Goal: Task Accomplishment & Management: Use online tool/utility

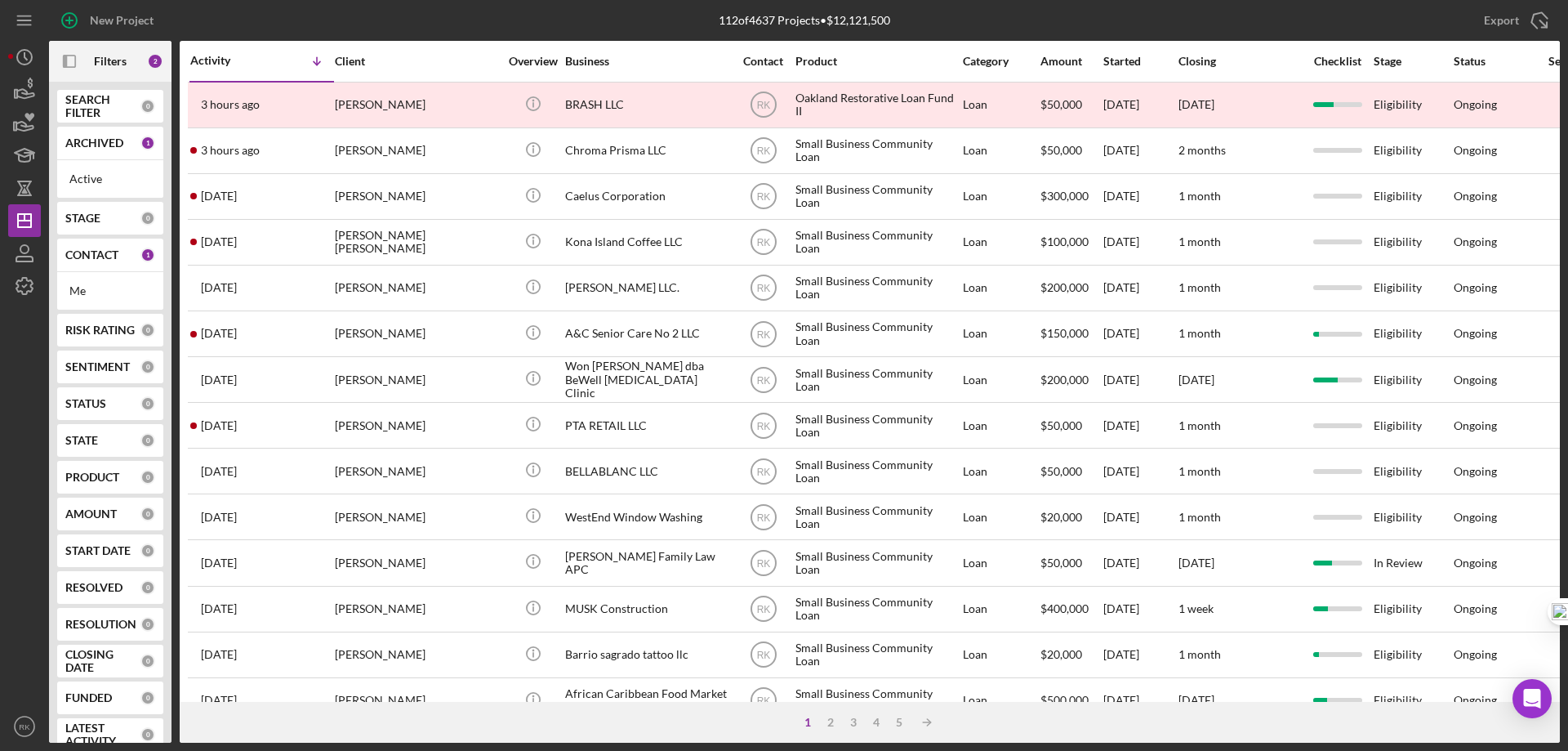
click at [76, 285] on div "Me" at bounding box center [110, 291] width 82 height 13
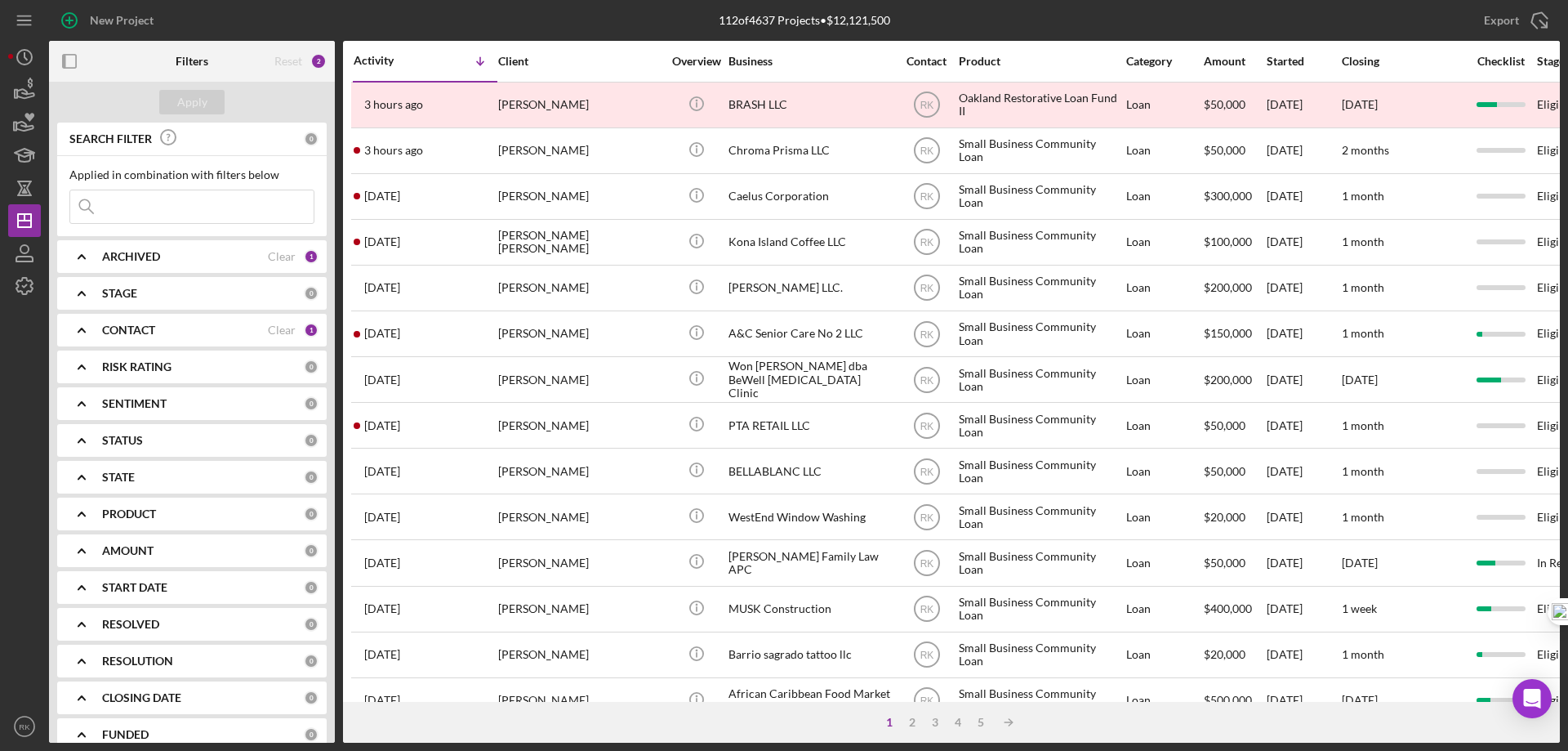
click at [118, 331] on b "CONTACT" at bounding box center [128, 330] width 53 height 13
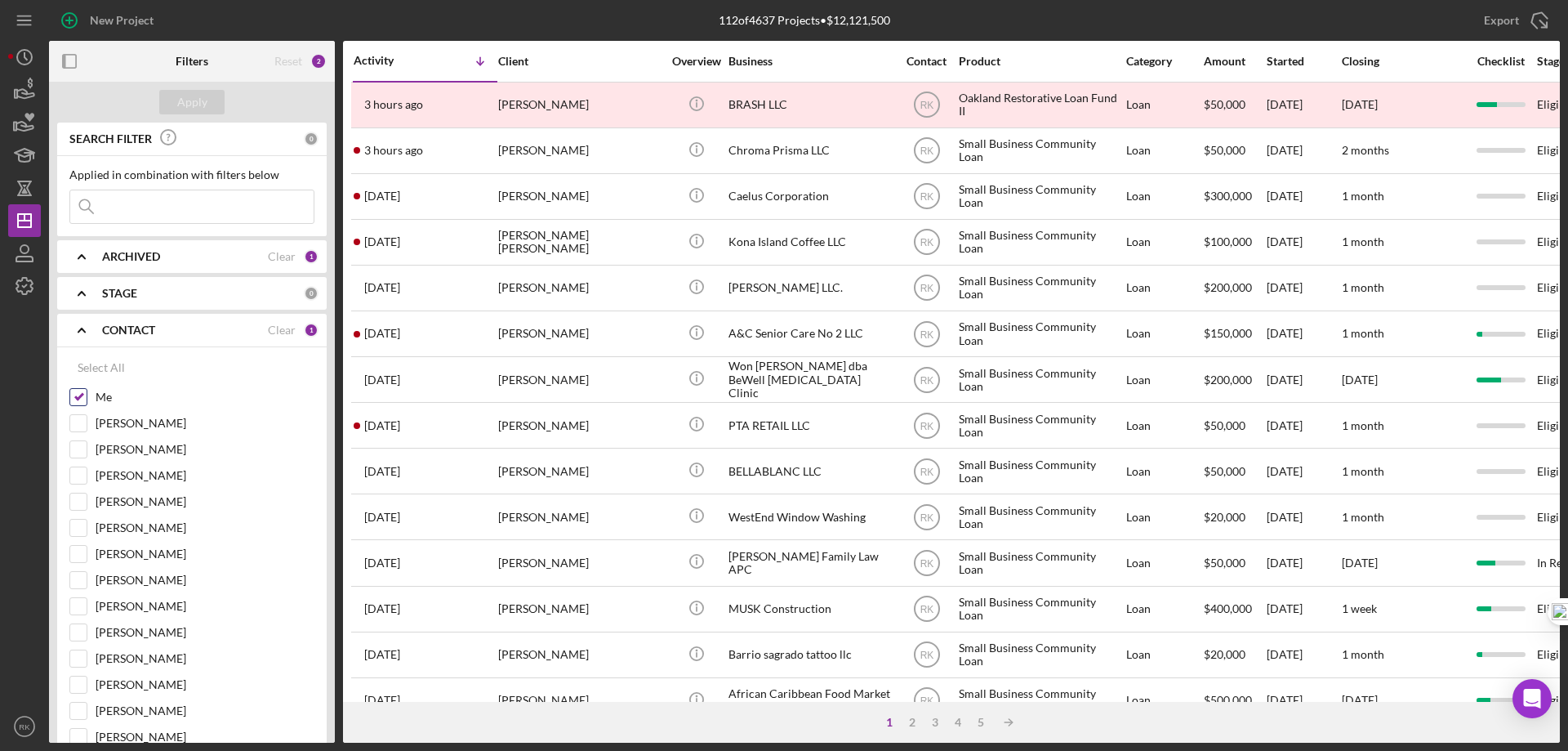
click at [79, 394] on input "Me" at bounding box center [78, 397] width 16 height 16
checkbox input "false"
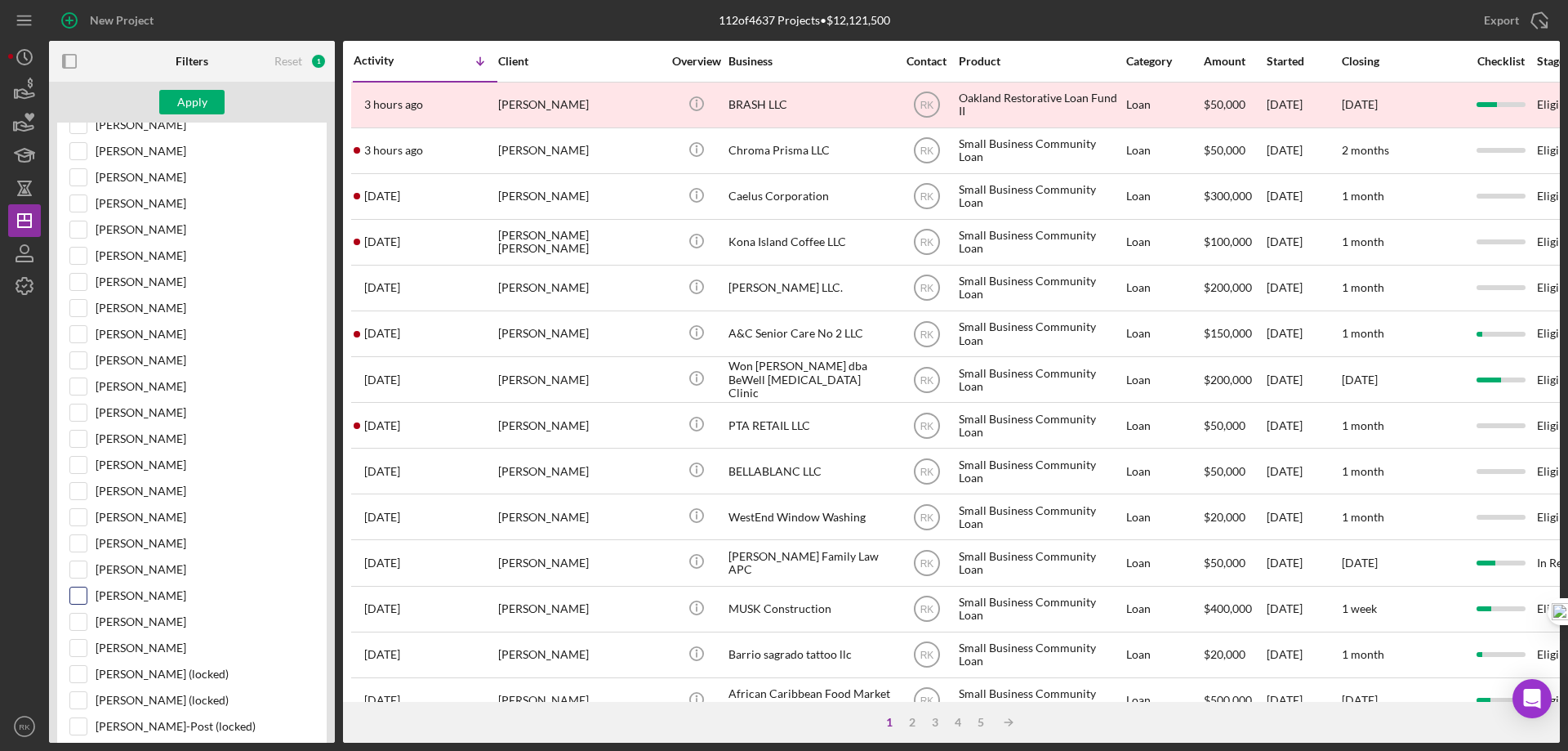
scroll to position [299, 0]
click at [78, 620] on input "[PERSON_NAME]" at bounding box center [78, 621] width 16 height 16
checkbox input "true"
click at [206, 106] on div "Apply" at bounding box center [192, 102] width 30 height 25
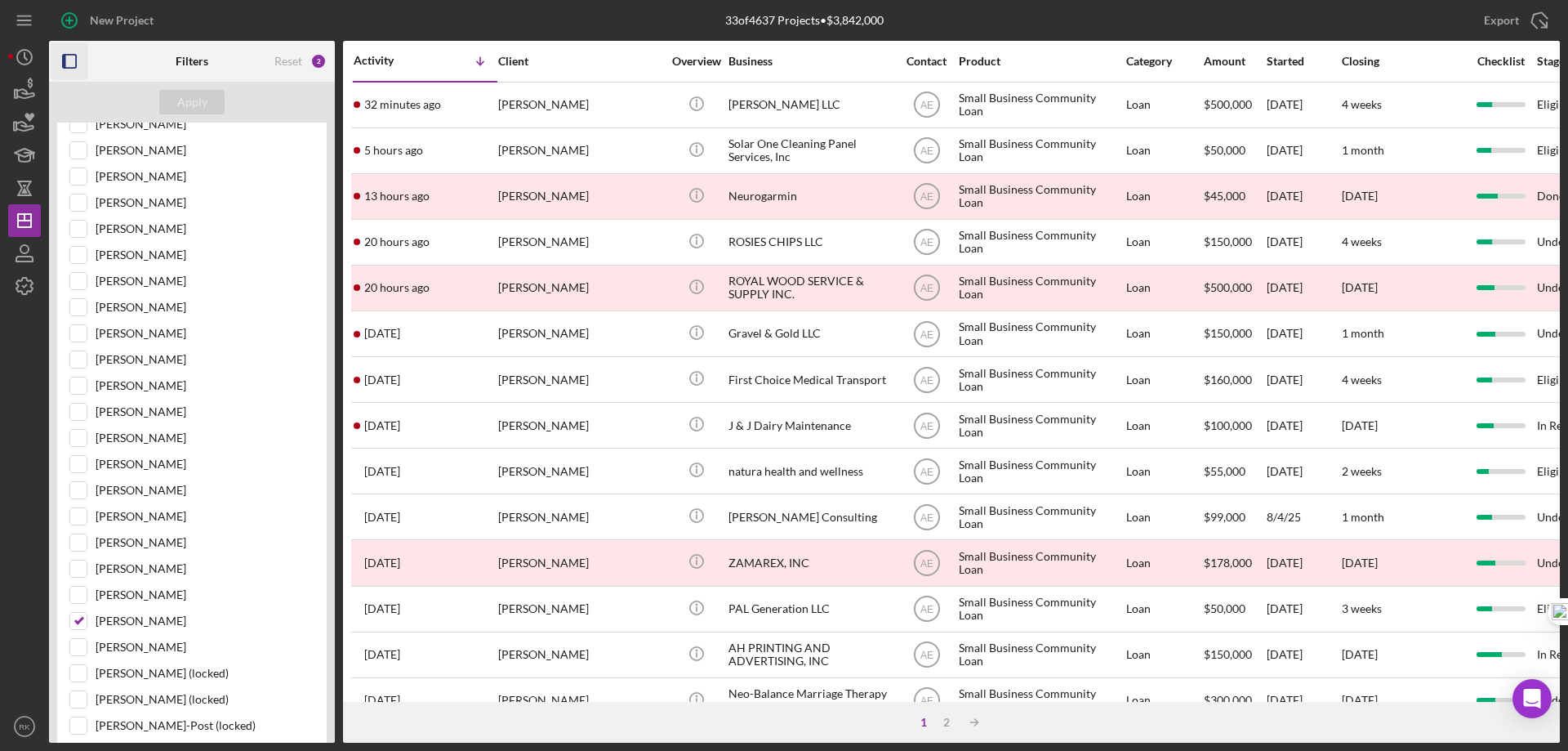
click at [72, 62] on icon "button" at bounding box center [69, 61] width 37 height 37
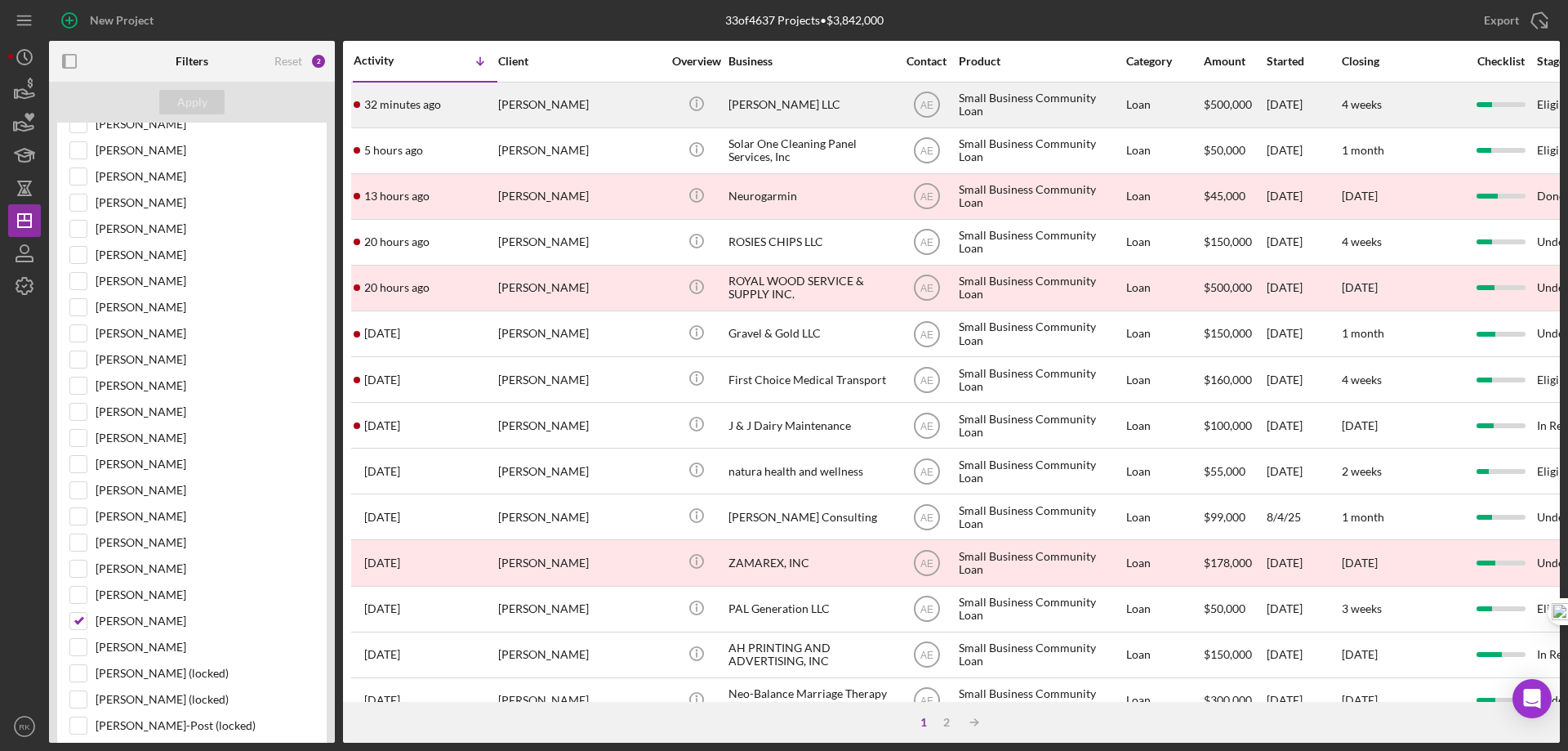
scroll to position [33, 0]
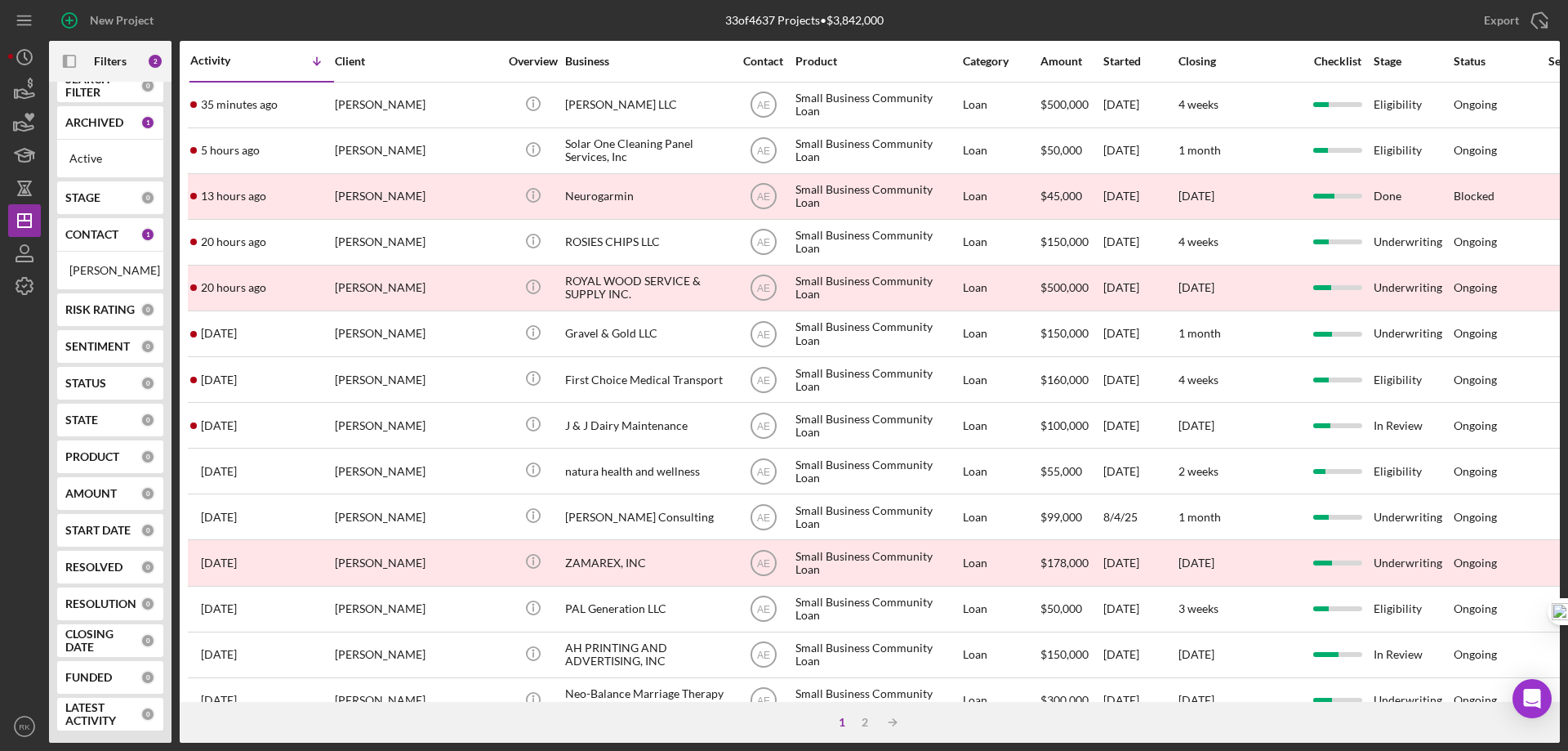
drag, startPoint x: 83, startPoint y: 224, endPoint x: 107, endPoint y: 267, distance: 49.2
click at [83, 227] on b "CONTACT" at bounding box center [92, 234] width 53 height 13
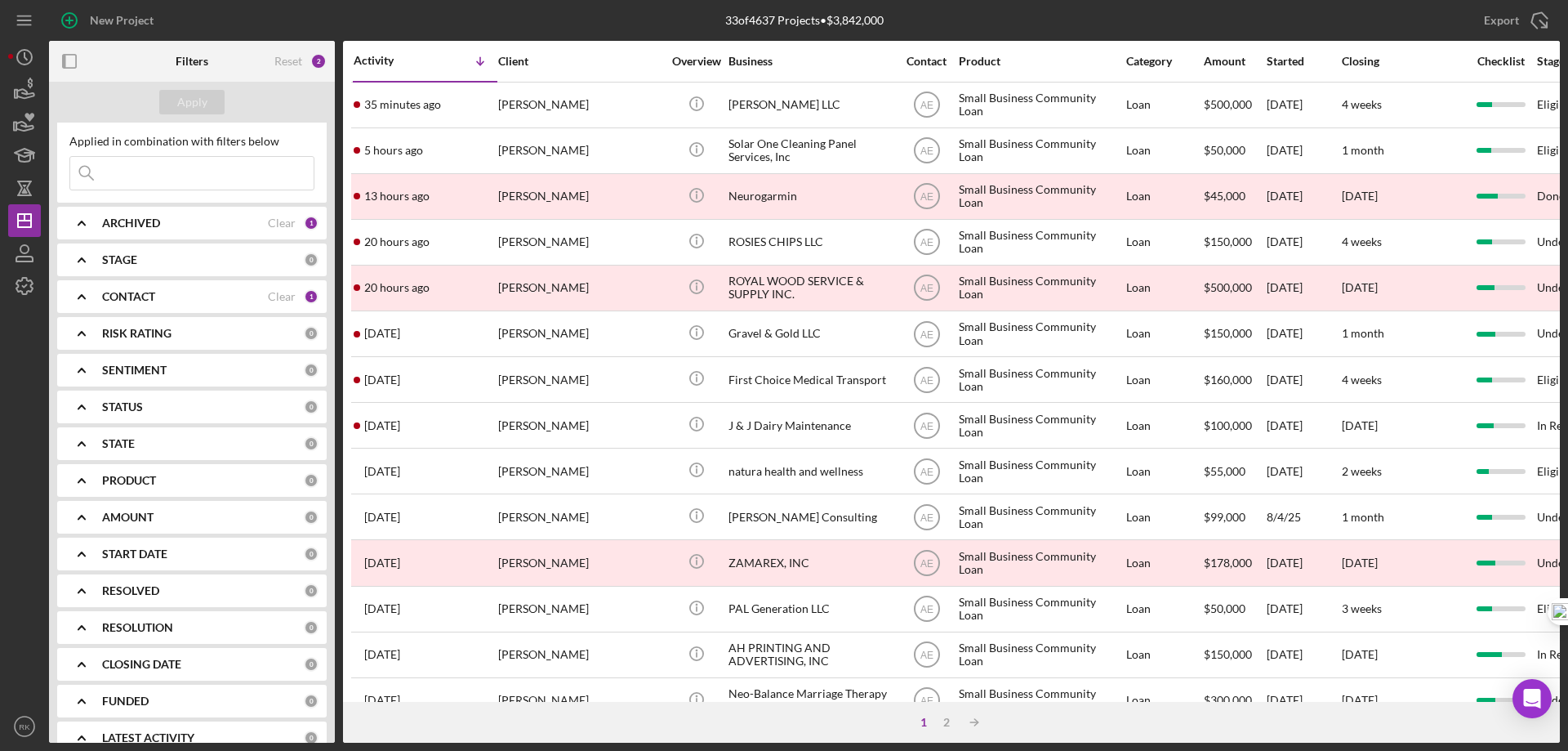
click at [138, 299] on b "CONTACT" at bounding box center [128, 297] width 53 height 13
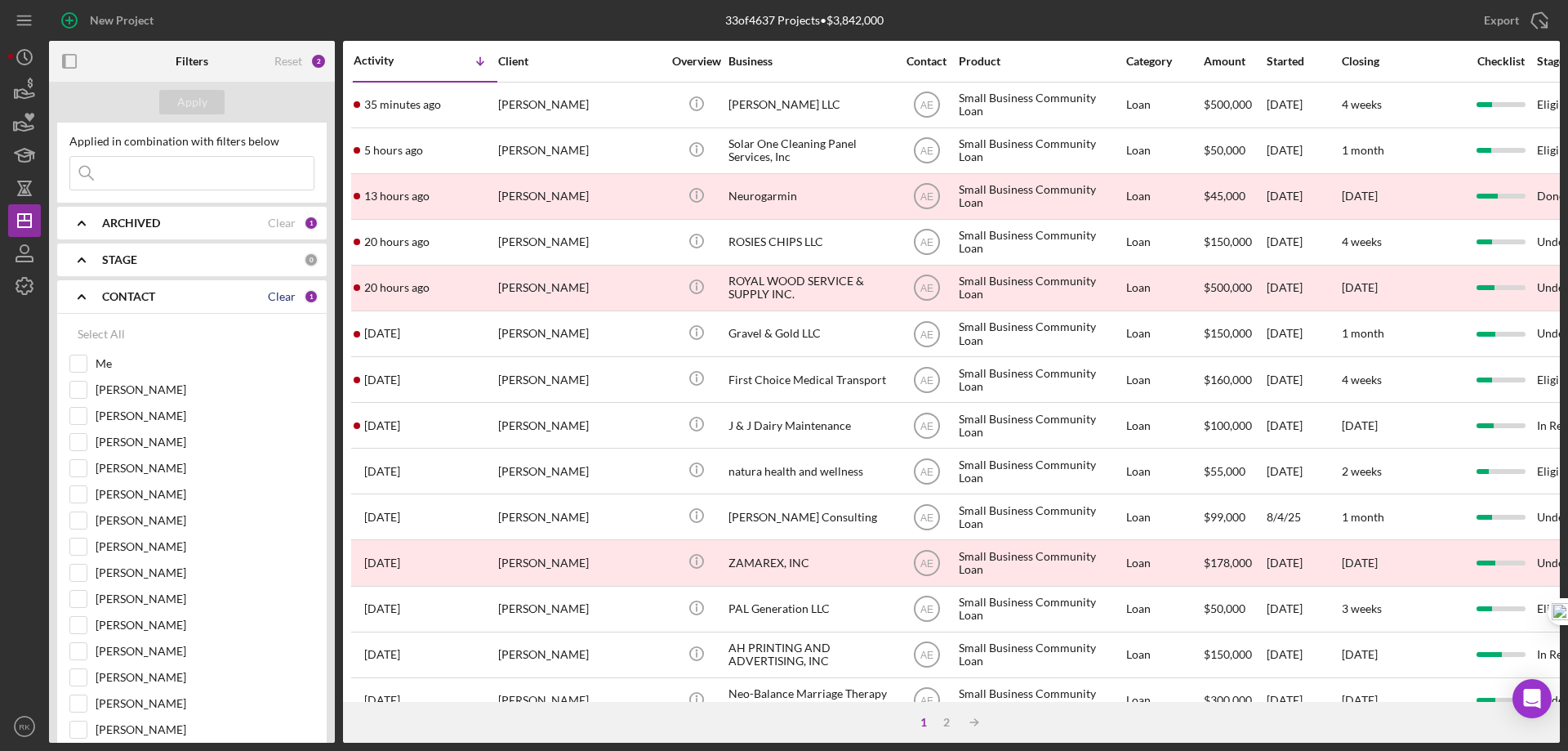
click at [273, 293] on div "Clear" at bounding box center [282, 297] width 28 height 13
checkbox input "false"
click at [82, 360] on input "Me" at bounding box center [78, 363] width 16 height 16
checkbox input "true"
click at [205, 103] on div "Apply" at bounding box center [192, 102] width 30 height 25
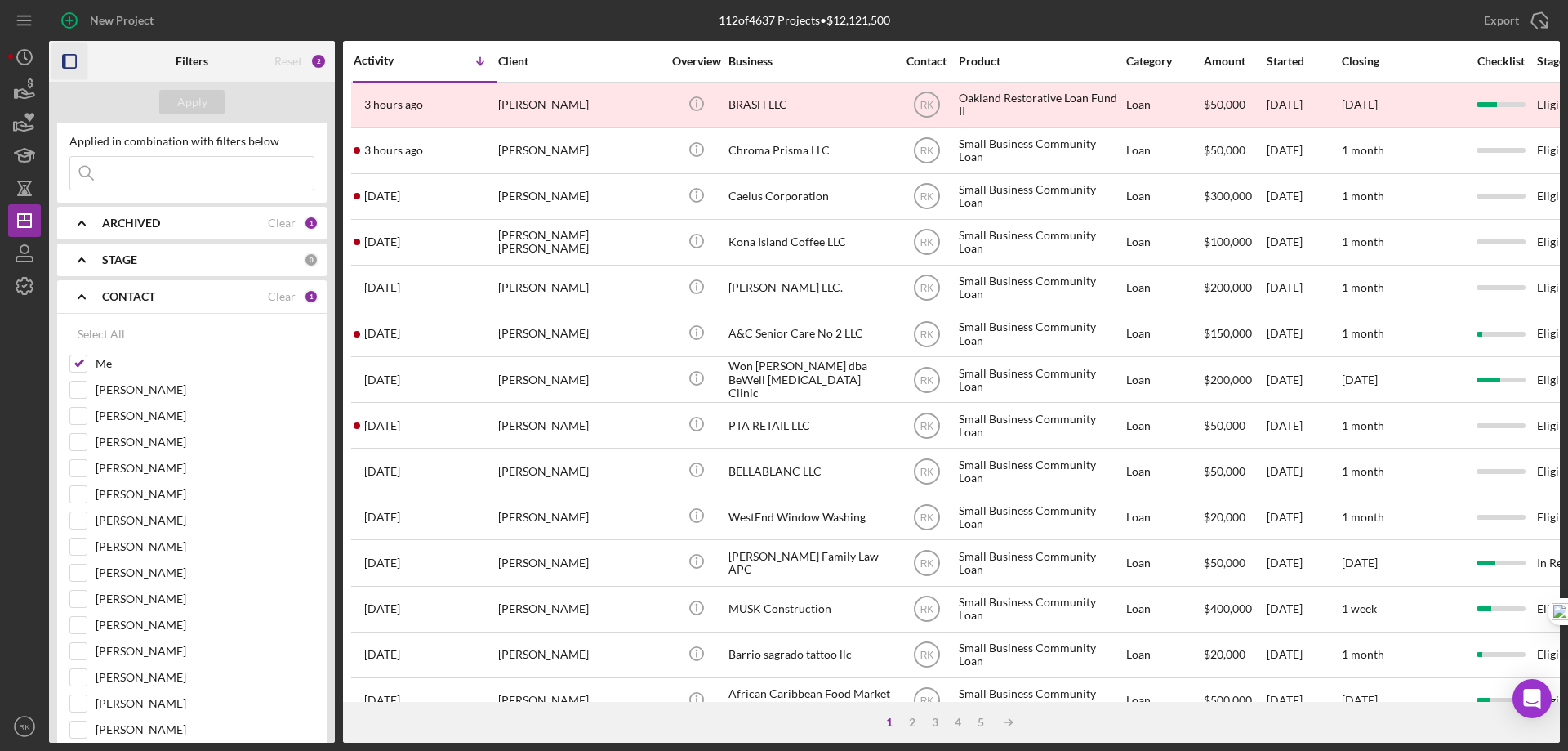
click at [71, 61] on icon "button" at bounding box center [69, 61] width 37 height 37
